Goal: Task Accomplishment & Management: Complete application form

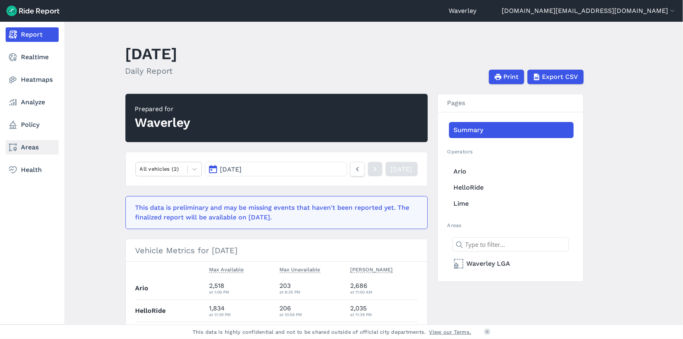
click at [26, 146] on link "Areas" at bounding box center [32, 147] width 53 height 14
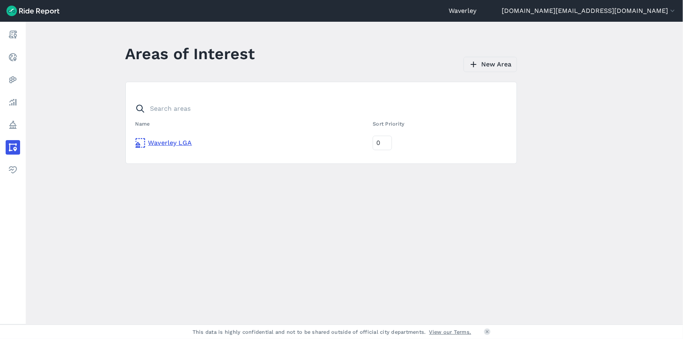
click at [501, 65] on link "New Area" at bounding box center [491, 64] width 54 height 15
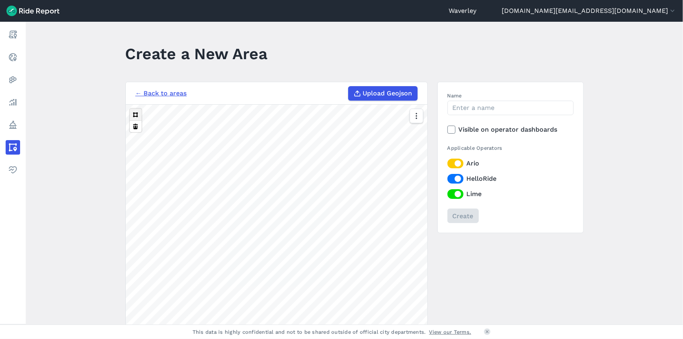
click at [134, 113] on button at bounding box center [136, 115] width 12 height 12
click at [134, 112] on button at bounding box center [136, 115] width 12 height 12
click at [472, 107] on input "Name" at bounding box center [511, 108] width 126 height 14
type input "[GEOGRAPHIC_DATA]"
click at [134, 115] on button at bounding box center [136, 115] width 12 height 12
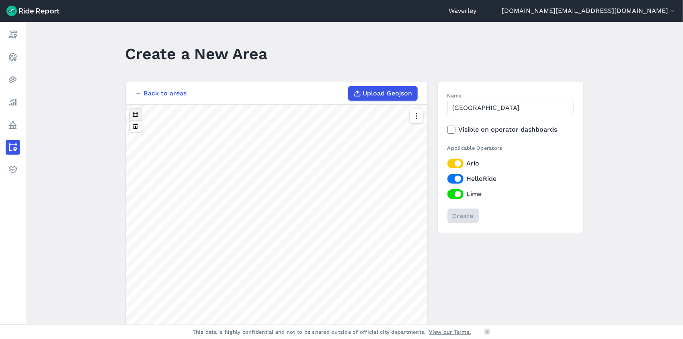
click at [136, 111] on button at bounding box center [136, 115] width 12 height 12
click at [136, 115] on button at bounding box center [136, 115] width 12 height 12
click at [134, 117] on button at bounding box center [136, 115] width 12 height 12
drag, startPoint x: 410, startPoint y: 162, endPoint x: 412, endPoint y: 148, distance: 14.4
click at [412, 148] on div at bounding box center [417, 244] width 14 height 271
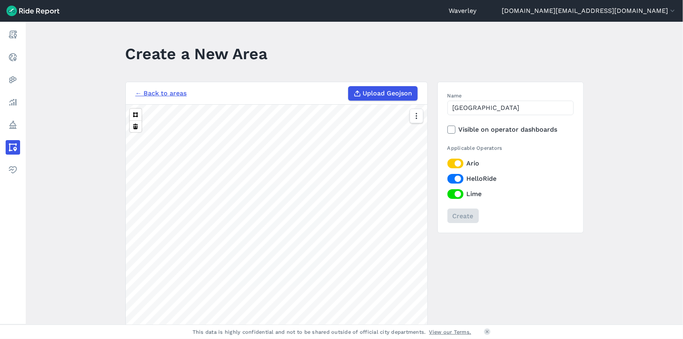
click at [412, 150] on div at bounding box center [417, 244] width 14 height 271
click at [463, 215] on div "Create" at bounding box center [511, 215] width 126 height 14
click at [416, 115] on icon "button" at bounding box center [416, 116] width 8 height 8
click at [384, 132] on label "Streets" at bounding box center [374, 133] width 41 height 17
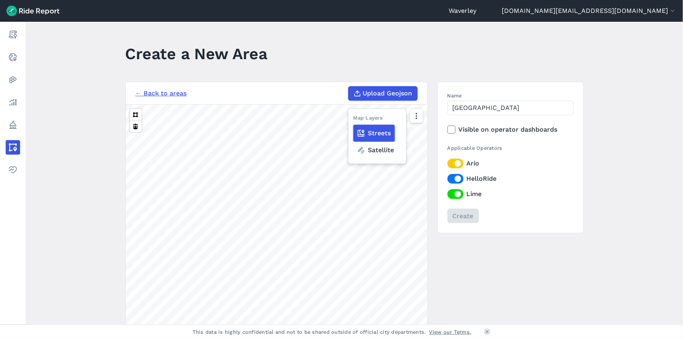
click at [354, 119] on input "Streets" at bounding box center [354, 116] width 0 height 5
click at [457, 163] on label "Ario" at bounding box center [511, 164] width 126 height 10
click at [448, 163] on input "Ario" at bounding box center [448, 161] width 0 height 5
click at [454, 179] on label "HelloRide" at bounding box center [511, 179] width 126 height 10
click at [448, 179] on input "HelloRide" at bounding box center [448, 176] width 0 height 5
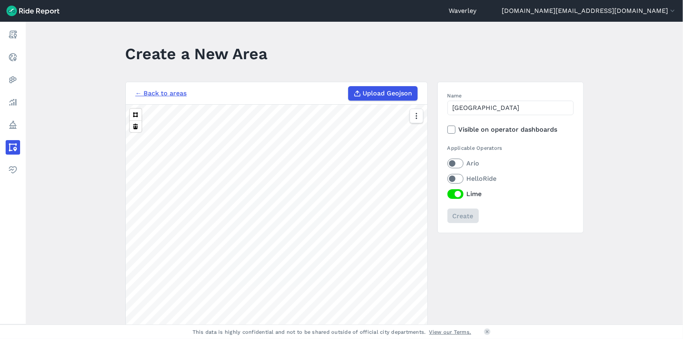
click at [455, 196] on label "Lime" at bounding box center [511, 194] width 126 height 10
click at [448, 194] on input "Lime" at bounding box center [448, 191] width 0 height 5
click at [464, 216] on div "Create" at bounding box center [511, 215] width 126 height 14
click at [462, 217] on div "Create" at bounding box center [511, 215] width 126 height 14
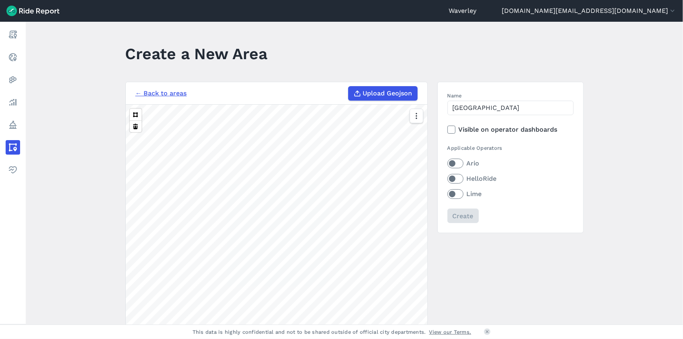
click at [462, 217] on div "Create" at bounding box center [511, 215] width 126 height 14
click at [469, 217] on div "Create" at bounding box center [511, 215] width 126 height 14
click at [469, 218] on div "Create" at bounding box center [511, 215] width 126 height 14
click at [422, 140] on div at bounding box center [417, 244] width 14 height 271
click at [464, 215] on div "Create" at bounding box center [511, 215] width 126 height 14
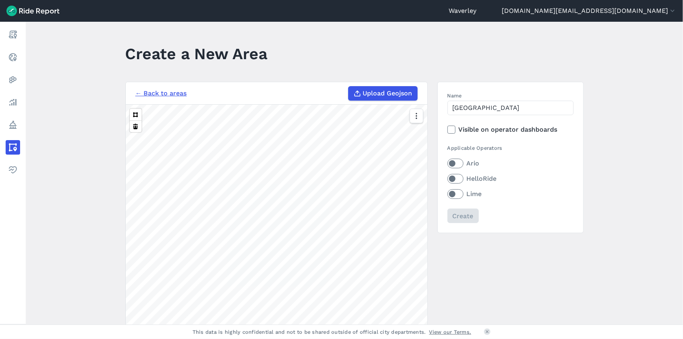
click at [456, 217] on div "Create" at bounding box center [511, 215] width 126 height 14
click at [467, 214] on input "Create" at bounding box center [463, 215] width 31 height 14
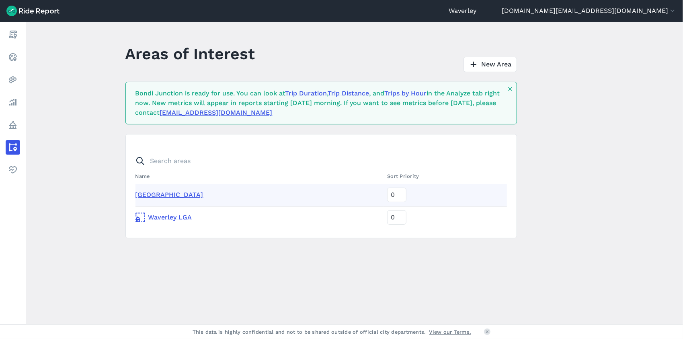
click at [425, 93] on link "Trips by Hour" at bounding box center [406, 93] width 42 height 8
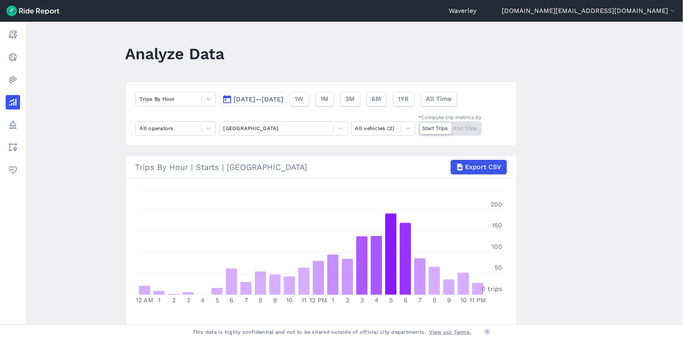
click at [571, 124] on main "Analyze Data Trips By Hour [DATE]—[DATE] 1W 1M 3M 6M 1YR All Time All operators…" at bounding box center [355, 173] width 658 height 303
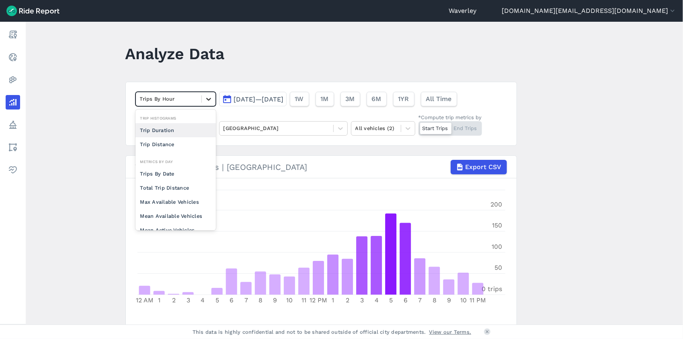
click at [206, 99] on icon at bounding box center [208, 99] width 5 height 3
click at [173, 98] on div at bounding box center [169, 98] width 58 height 9
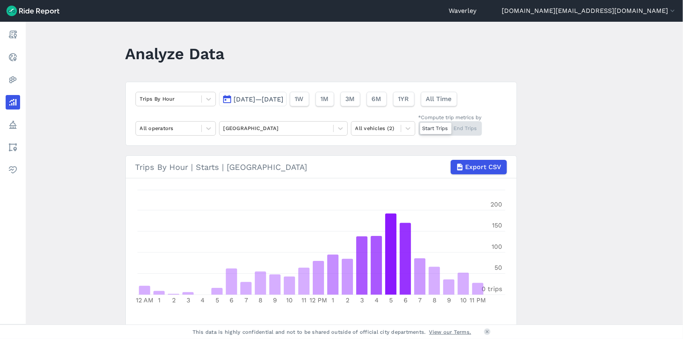
click at [226, 99] on button "[DATE]—[DATE]" at bounding box center [253, 99] width 68 height 14
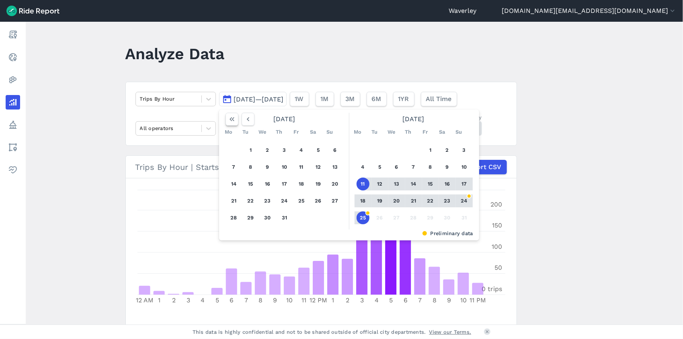
click at [228, 117] on icon "button" at bounding box center [232, 119] width 8 height 8
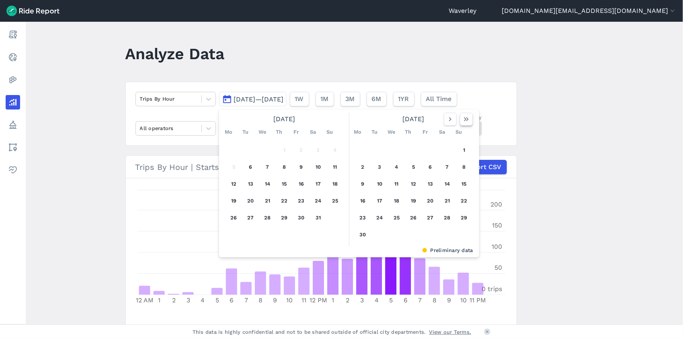
click at [466, 119] on icon "button" at bounding box center [467, 119] width 8 height 8
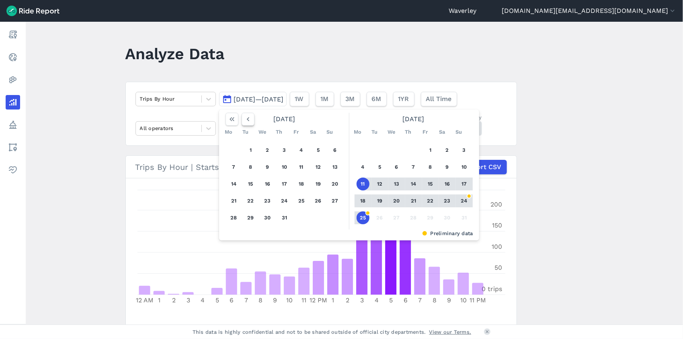
click at [242, 119] on button "button" at bounding box center [248, 119] width 13 height 13
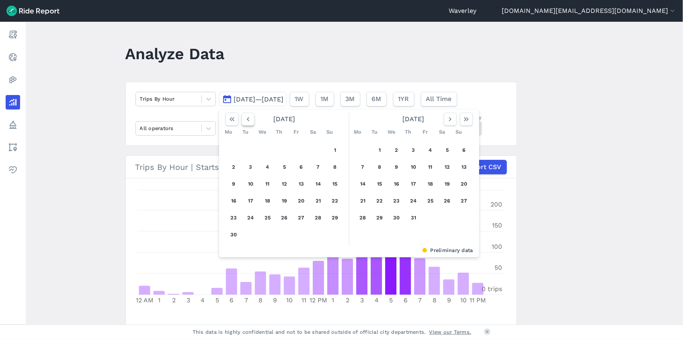
click at [242, 119] on button "button" at bounding box center [248, 119] width 13 height 13
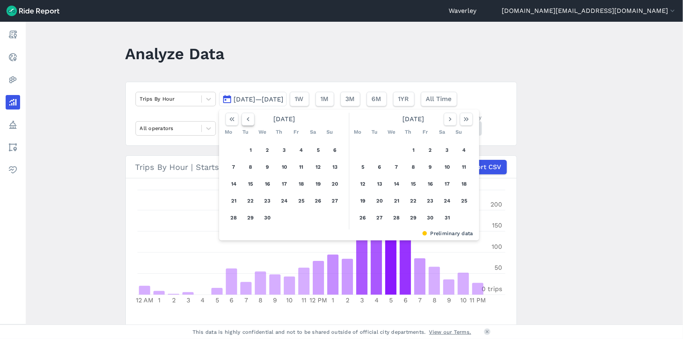
click at [242, 118] on button "button" at bounding box center [248, 119] width 13 height 13
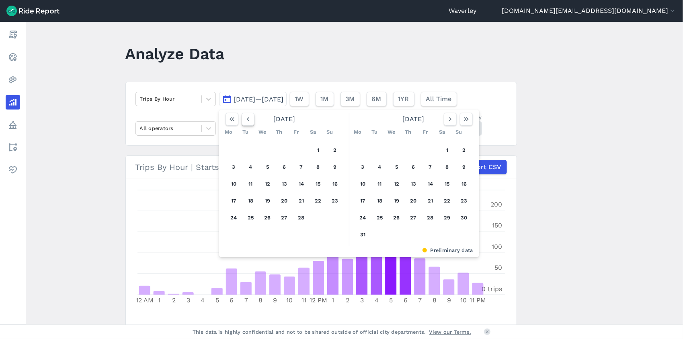
click at [244, 119] on icon "button" at bounding box center [248, 119] width 8 height 8
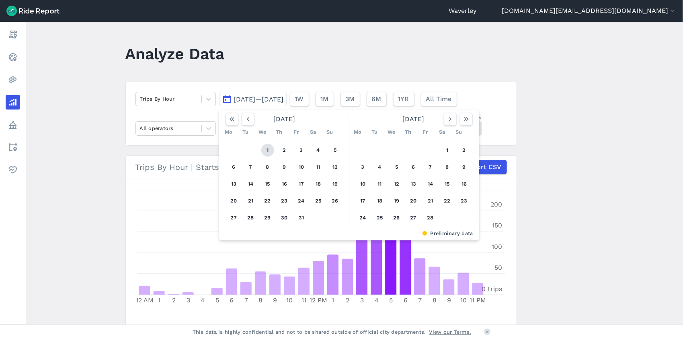
click at [267, 152] on button "1" at bounding box center [267, 150] width 13 height 13
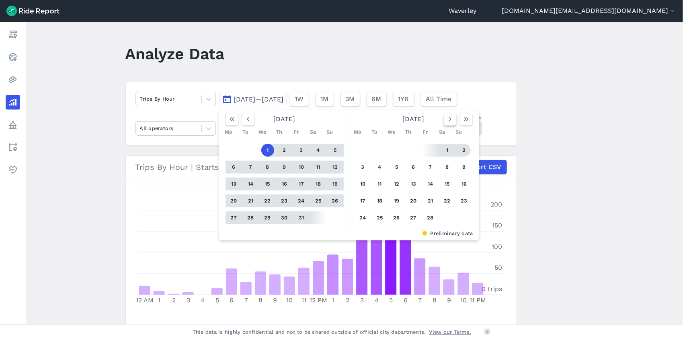
click at [449, 119] on icon "button" at bounding box center [451, 119] width 8 height 8
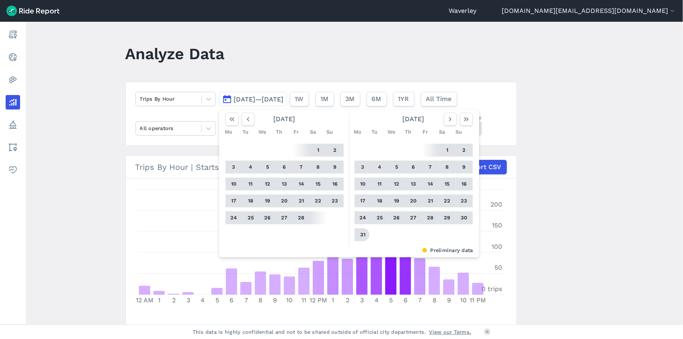
click at [361, 235] on button "31" at bounding box center [363, 234] width 13 height 13
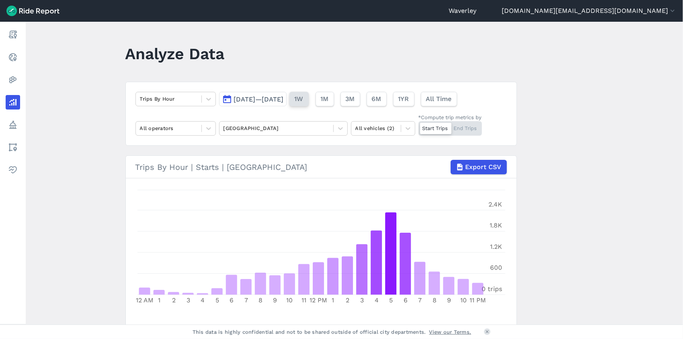
click at [304, 100] on span "1W" at bounding box center [299, 99] width 9 height 10
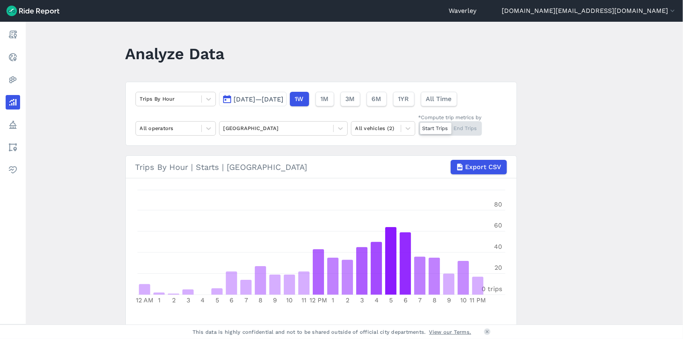
click at [227, 99] on button "[DATE]—[DATE]" at bounding box center [253, 99] width 68 height 14
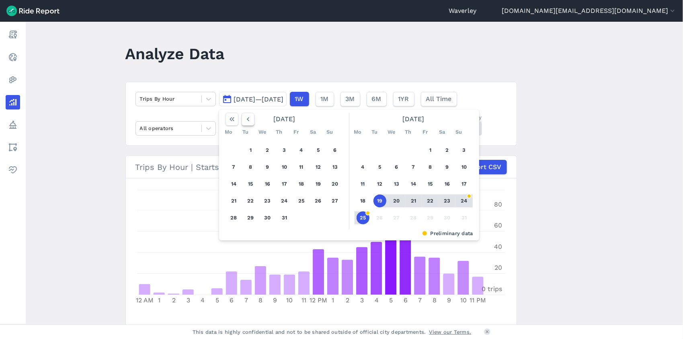
click at [247, 119] on use "button" at bounding box center [248, 119] width 2 height 4
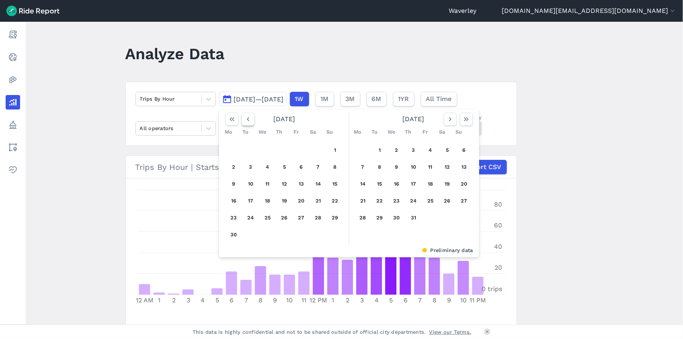
click at [246, 118] on icon "button" at bounding box center [248, 119] width 8 height 8
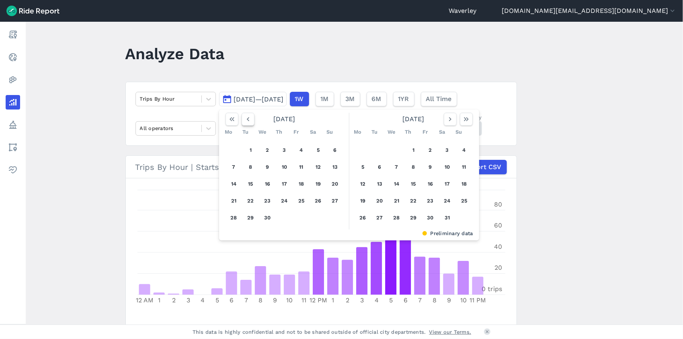
click at [246, 118] on icon "button" at bounding box center [248, 119] width 8 height 8
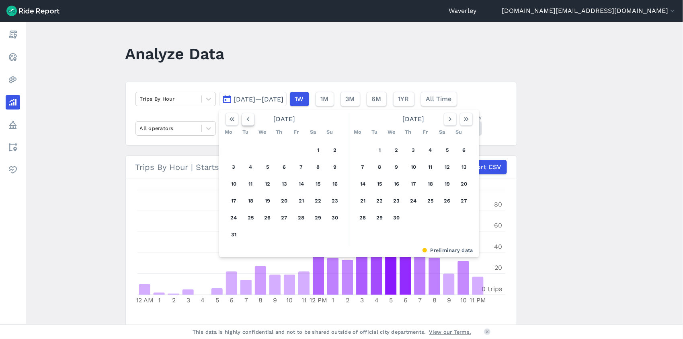
click at [246, 118] on icon "button" at bounding box center [248, 119] width 8 height 8
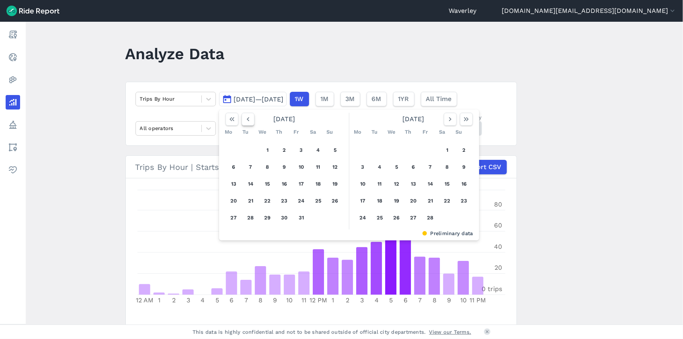
click at [246, 118] on icon "button" at bounding box center [248, 119] width 8 height 8
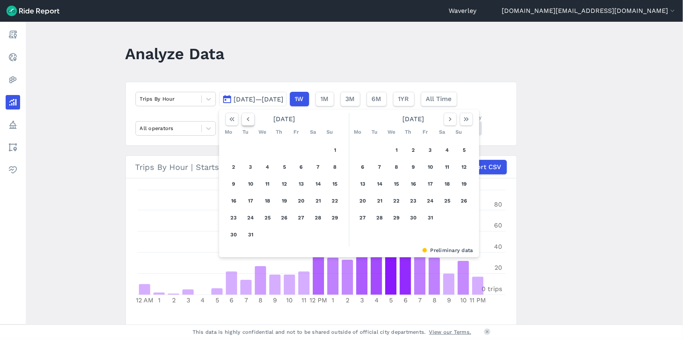
click at [246, 118] on icon "button" at bounding box center [248, 119] width 8 height 8
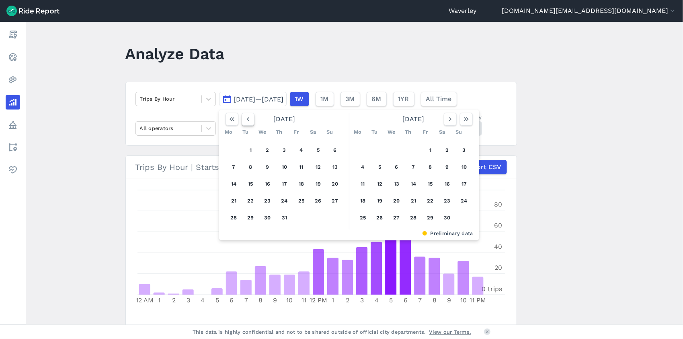
click at [246, 118] on icon "button" at bounding box center [248, 119] width 8 height 8
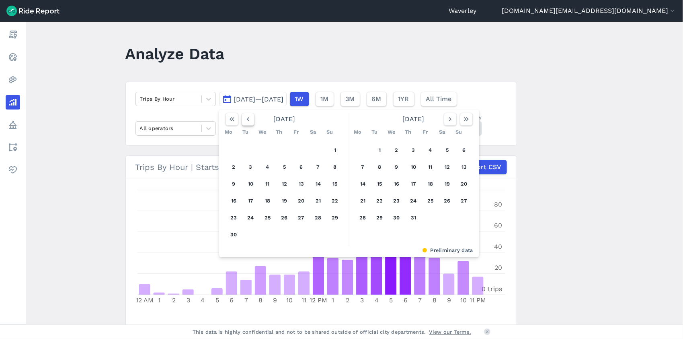
click at [246, 118] on icon "button" at bounding box center [248, 119] width 8 height 8
click at [447, 119] on icon "button" at bounding box center [451, 119] width 8 height 8
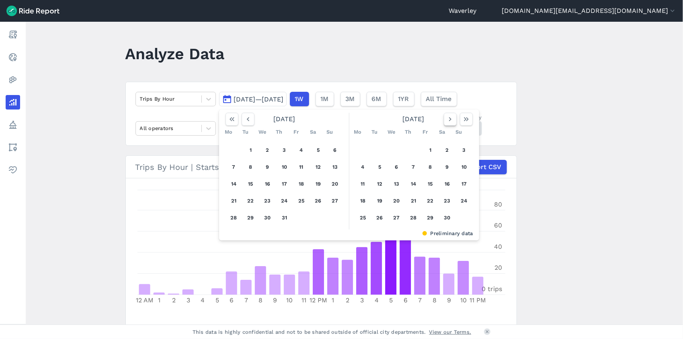
click at [447, 119] on icon "button" at bounding box center [451, 119] width 8 height 8
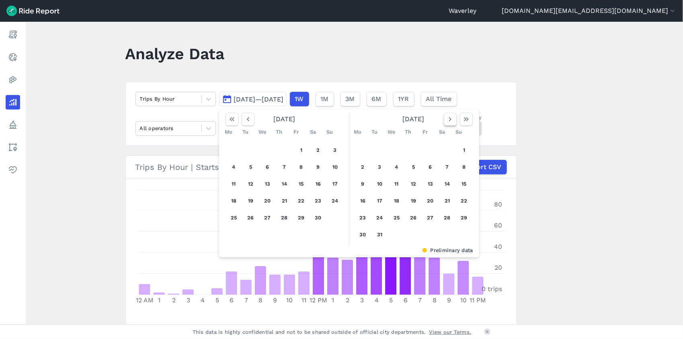
click at [447, 119] on icon "button" at bounding box center [451, 119] width 8 height 8
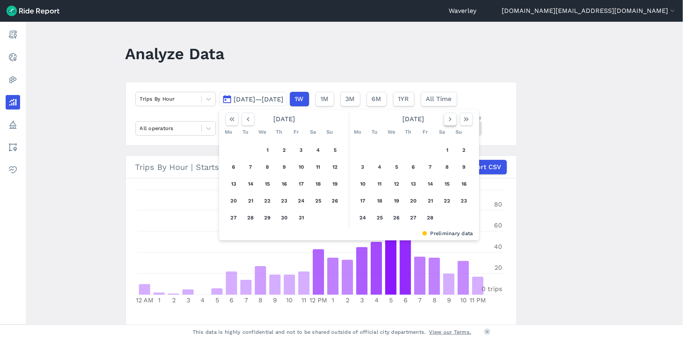
click at [447, 119] on icon "button" at bounding box center [451, 119] width 8 height 8
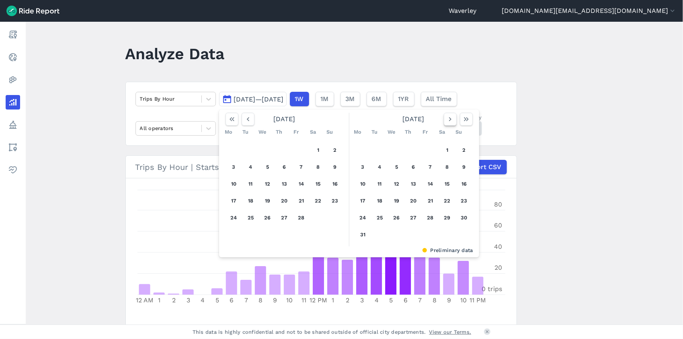
click at [447, 119] on icon "button" at bounding box center [451, 119] width 8 height 8
click at [248, 171] on button "4" at bounding box center [251, 167] width 13 height 13
click at [250, 168] on button "4" at bounding box center [251, 167] width 13 height 13
